Goal: Information Seeking & Learning: Check status

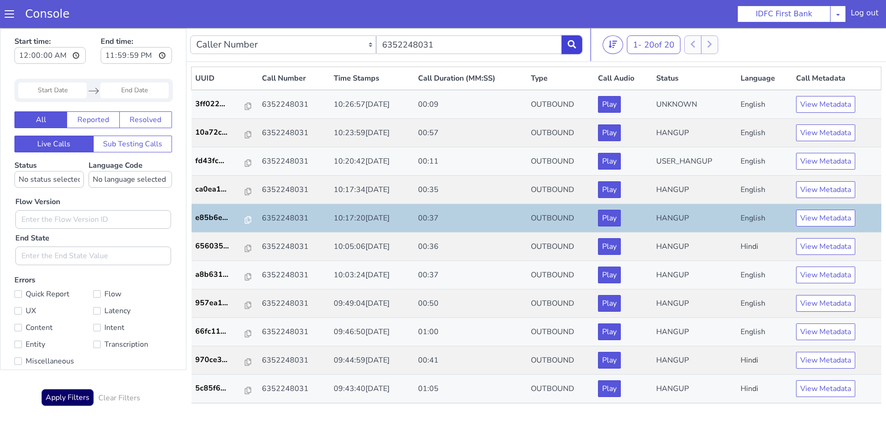
click at [573, 48] on button at bounding box center [571, 44] width 21 height 19
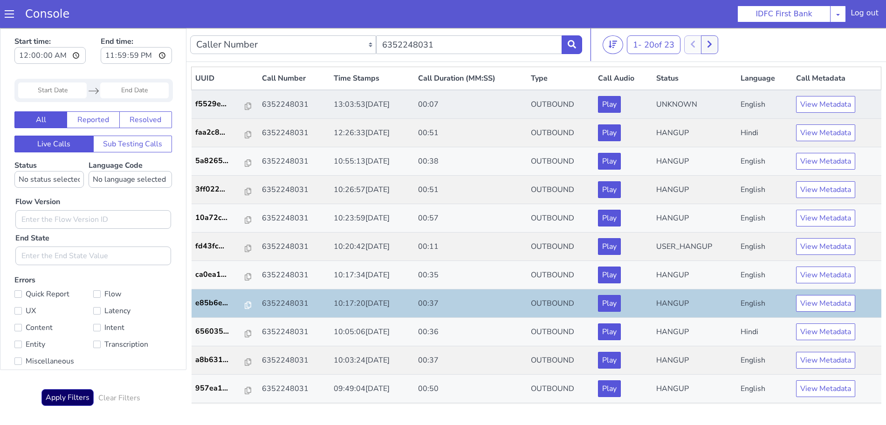
click at [844, 113] on td "View Metadata" at bounding box center [836, 104] width 89 height 29
click at [823, 105] on button "View Metadata" at bounding box center [825, 104] width 59 height 17
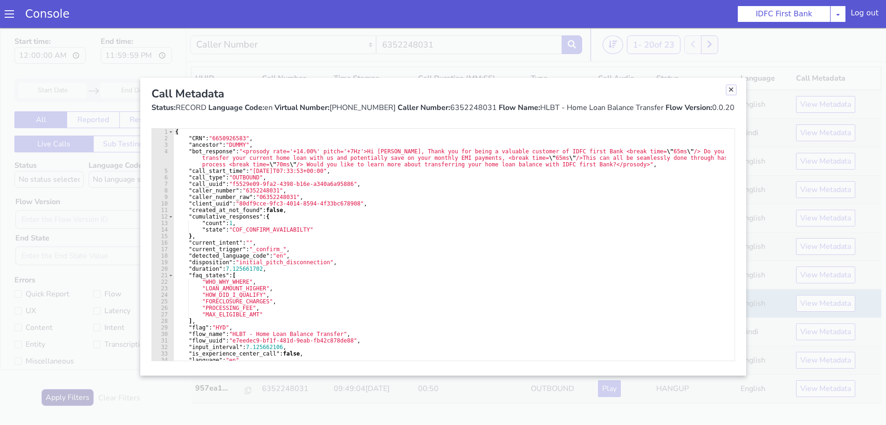
click at [732, 91] on link "Close" at bounding box center [730, 89] width 9 height 9
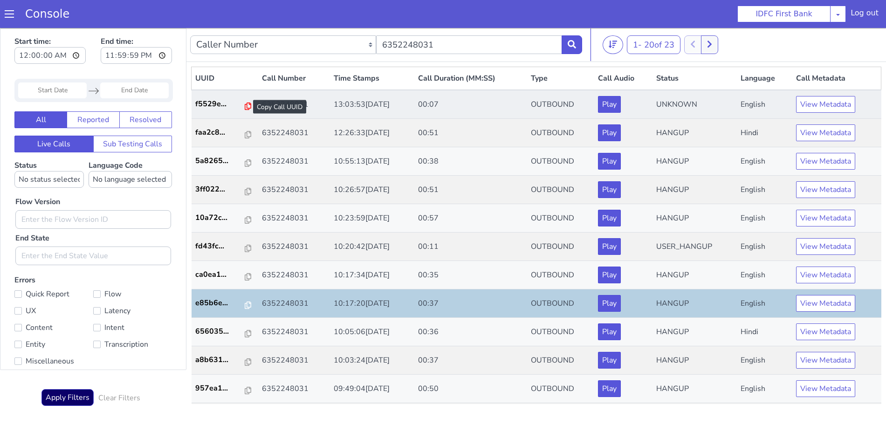
click at [245, 108] on icon at bounding box center [248, 106] width 7 height 7
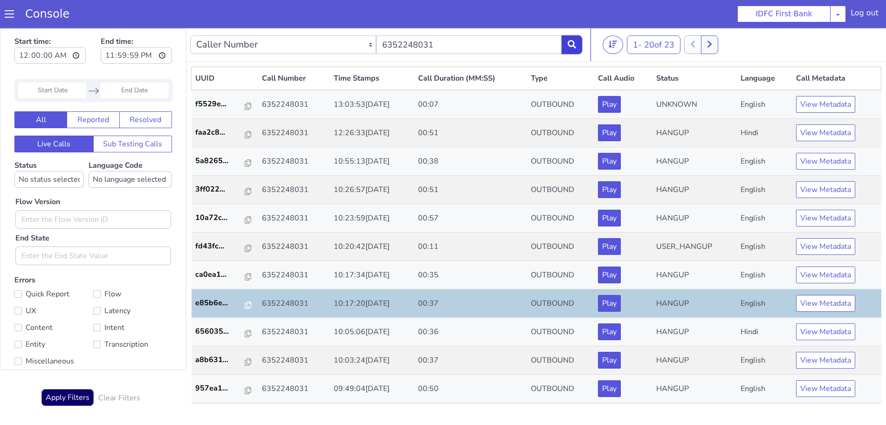
click at [574, 39] on button at bounding box center [571, 44] width 21 height 19
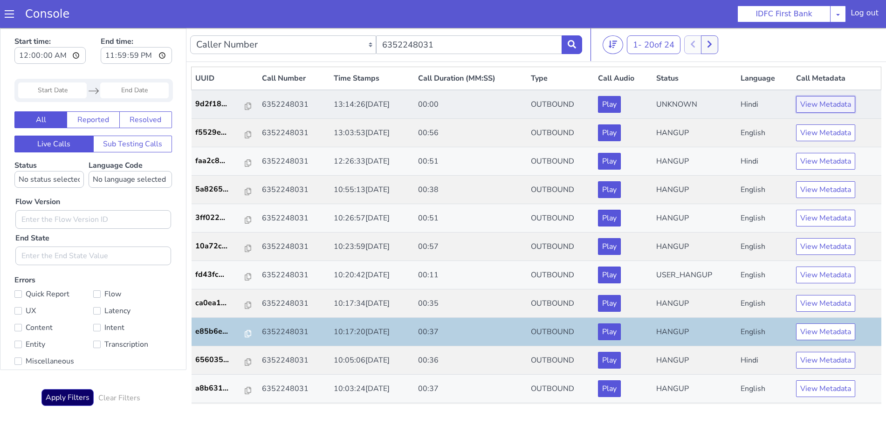
click at [797, 109] on button "View Metadata" at bounding box center [825, 104] width 59 height 17
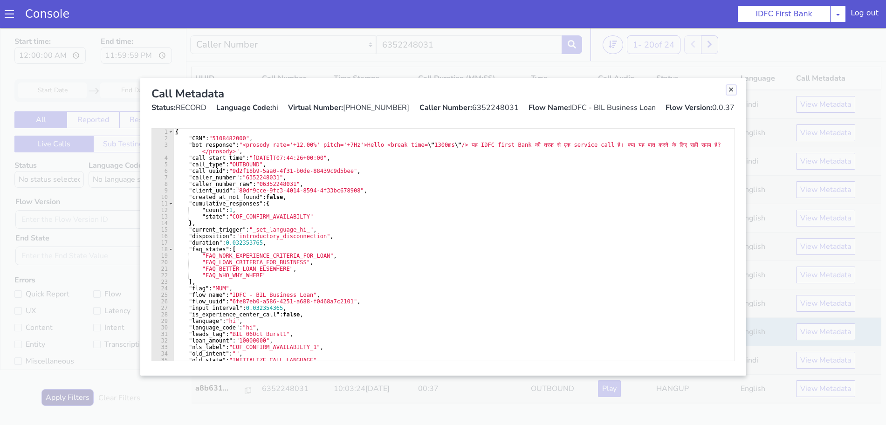
click at [730, 92] on link "Close" at bounding box center [730, 89] width 9 height 9
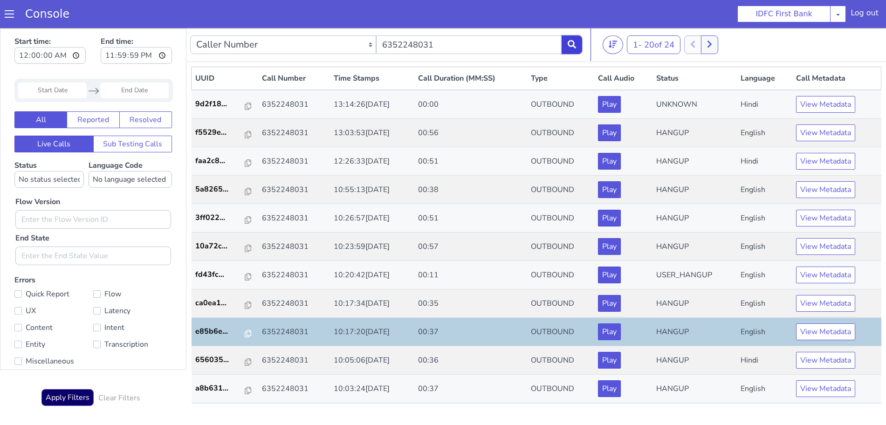
click at [573, 35] on button at bounding box center [571, 44] width 21 height 19
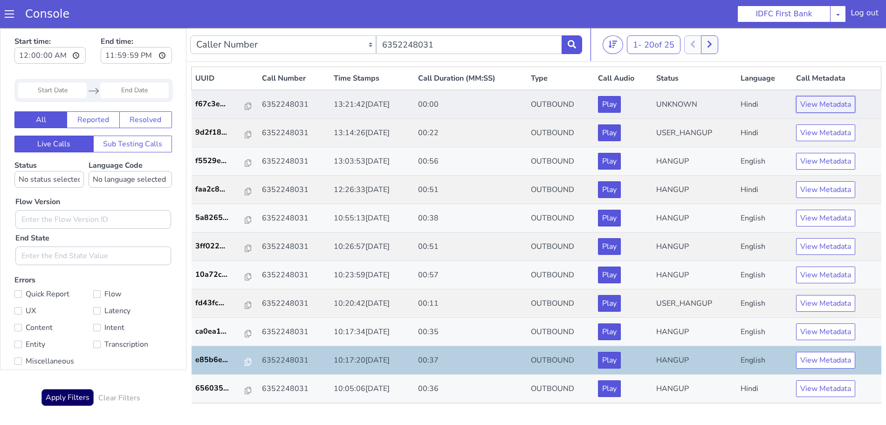
click at [817, 101] on button "View Metadata" at bounding box center [825, 104] width 59 height 17
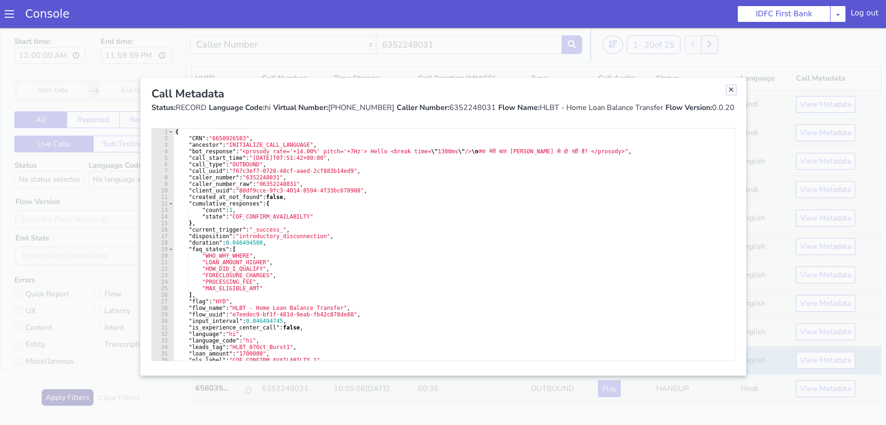
click at [728, 91] on link "Close" at bounding box center [730, 89] width 9 height 9
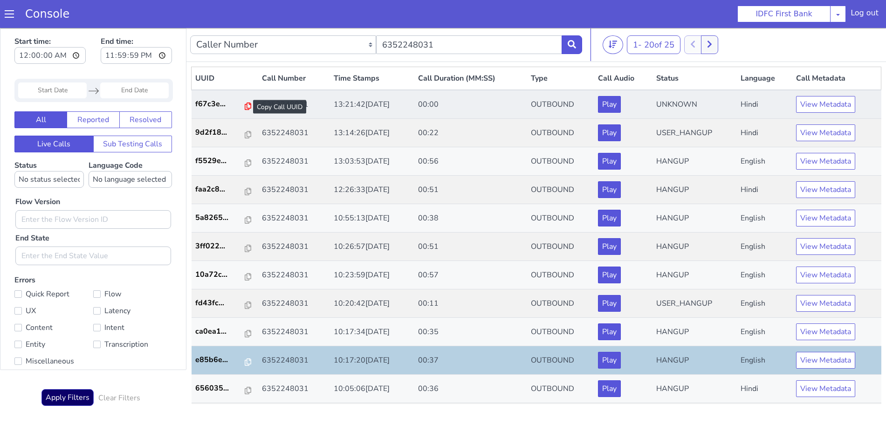
click at [245, 107] on icon at bounding box center [248, 106] width 7 height 7
